Goal: Task Accomplishment & Management: Complete application form

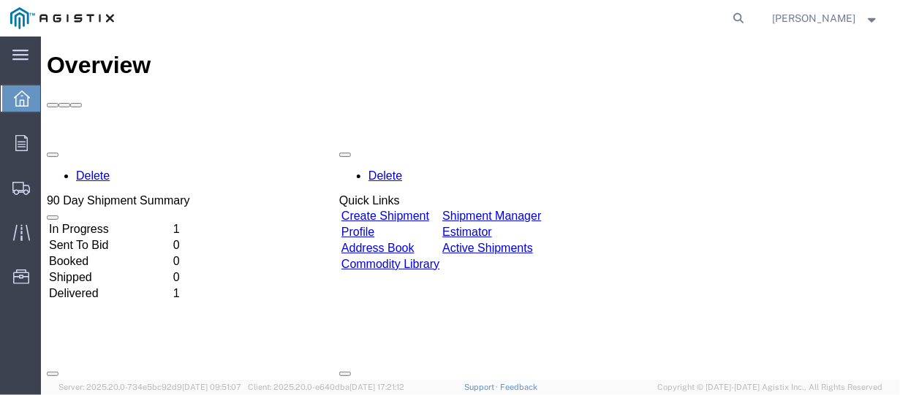
click at [422, 209] on link "Create Shipment" at bounding box center [385, 215] width 88 height 12
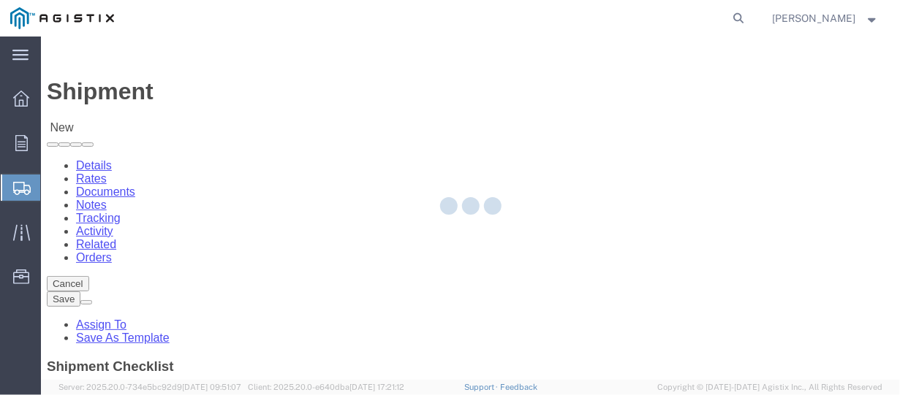
select select
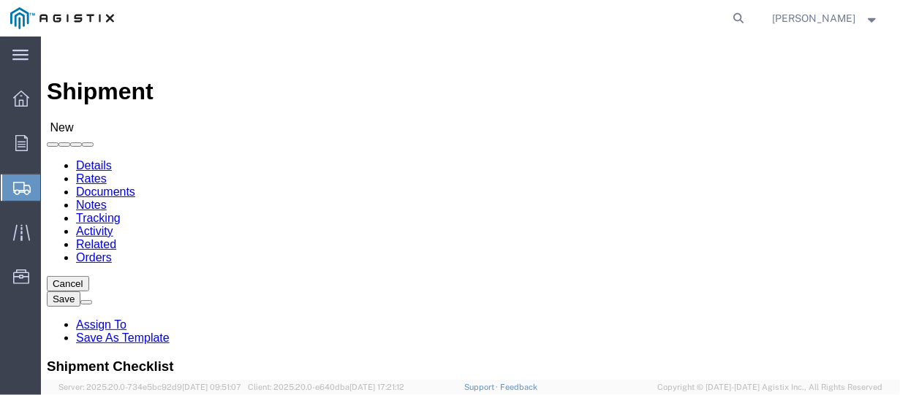
click select "Select PG&E [PERSON_NAME] ENTERPRISES"
click div "Customer Information"
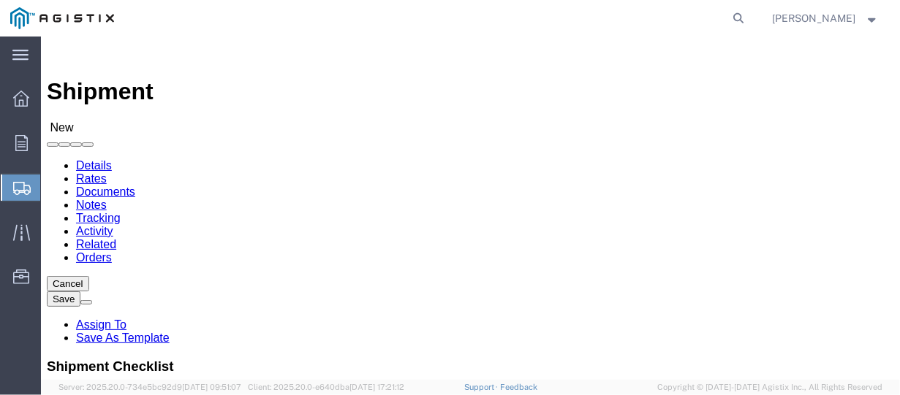
click select "Select PG&E [PERSON_NAME] ENTERPRISES"
select select "10593"
click select "Select PG&E [PERSON_NAME] ENTERPRISES"
select select
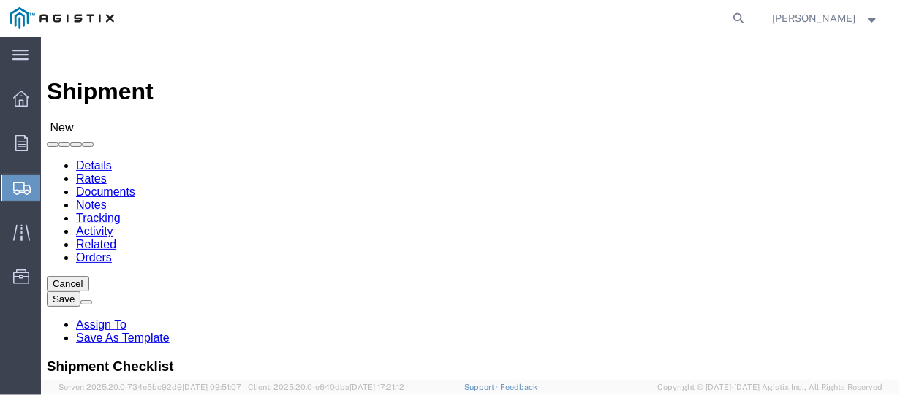
click select "Select PG&E [PERSON_NAME] ENTERPRISES"
select select
click select "Select PG&E [PERSON_NAME] ENTERPRISES"
select select
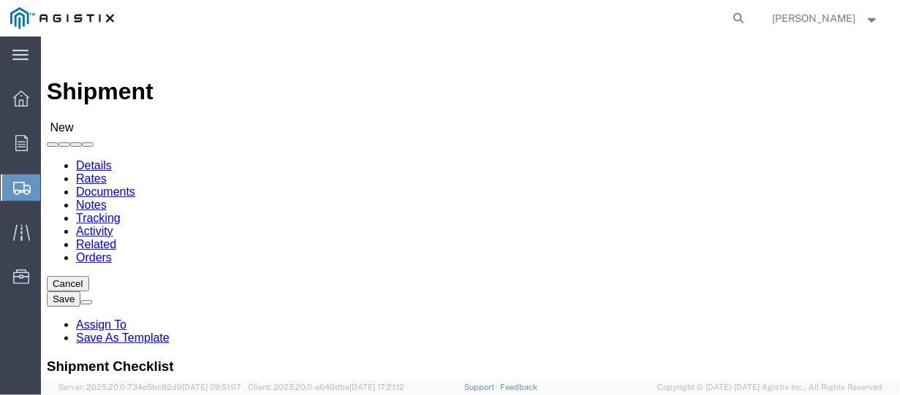
click div "Customer Information Account Select PG&E [PERSON_NAME] ENTERPRISES Location Shi…"
click select "Select PG&E [PERSON_NAME] ENTERPRISES"
